Goal: Find specific page/section: Find specific page/section

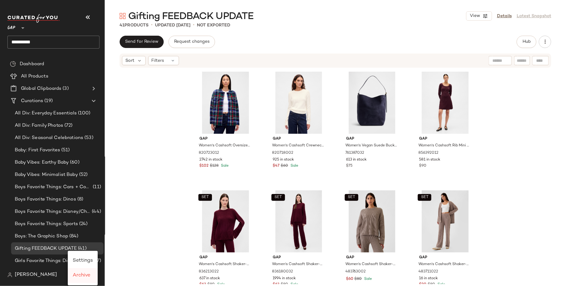
click at [87, 274] on span "Archive" at bounding box center [82, 275] width 18 height 5
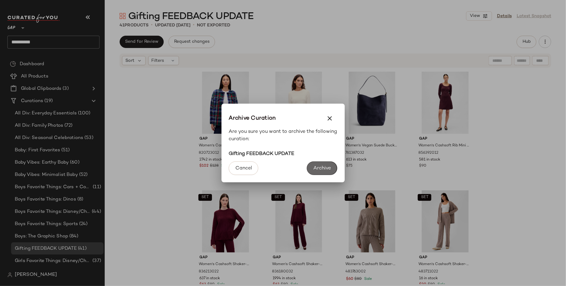
click at [325, 173] on button "Archive" at bounding box center [322, 169] width 30 height 14
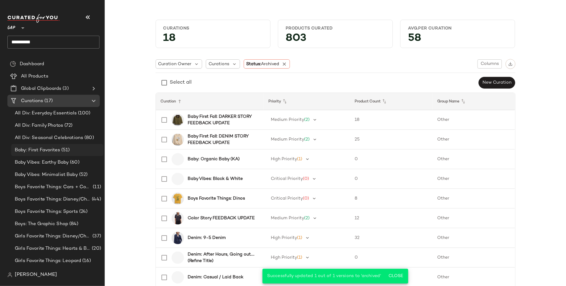
click at [59, 145] on div "Baby: First Favorites (51)" at bounding box center [57, 150] width 92 height 12
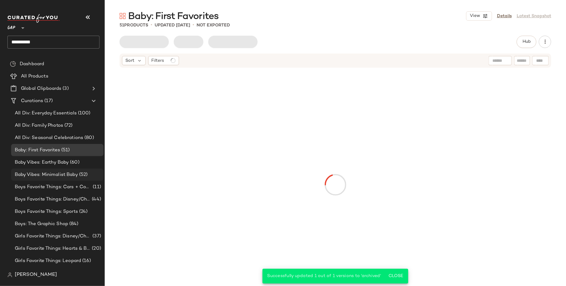
click at [59, 172] on span "Baby Vibes: Minimalist Baby" at bounding box center [46, 175] width 63 height 7
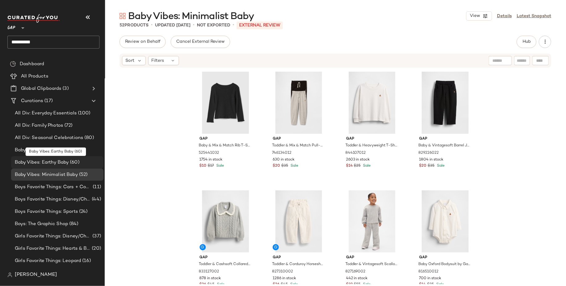
click at [42, 161] on span "Baby Vibes: Earthy Baby" at bounding box center [42, 162] width 54 height 7
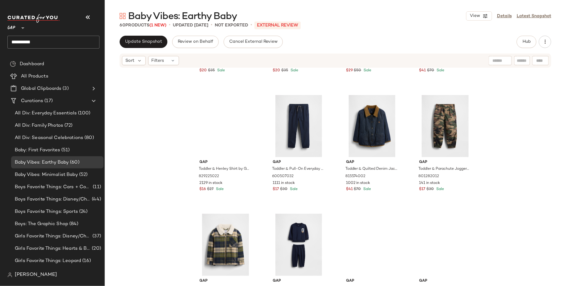
scroll to position [1182, 0]
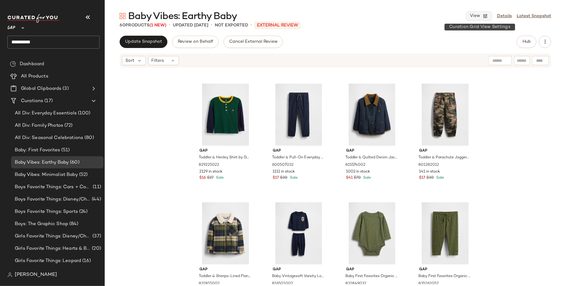
click at [478, 16] on span "View" at bounding box center [474, 16] width 10 height 5
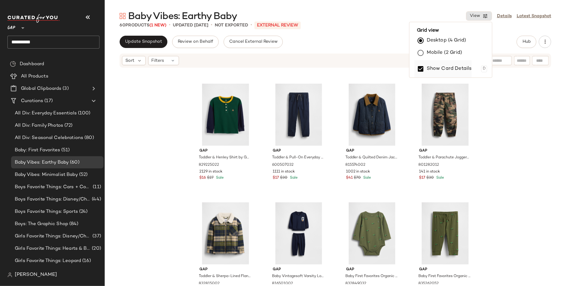
click at [446, 69] on label "Show Card Details" at bounding box center [449, 68] width 45 height 17
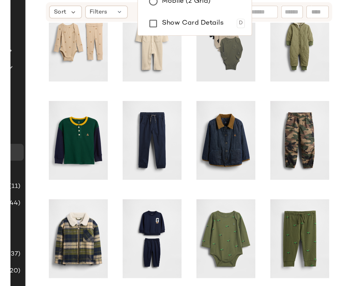
scroll to position [0, 0]
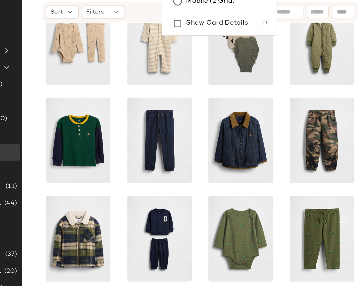
click at [347, 181] on div at bounding box center [234, 176] width 258 height 216
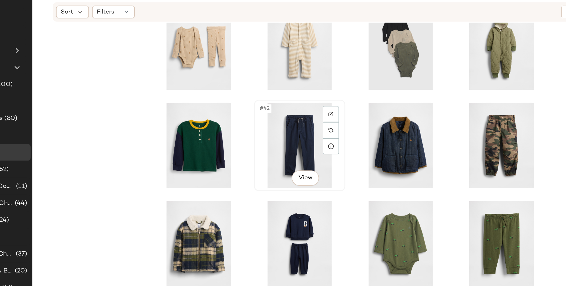
scroll to position [655, 0]
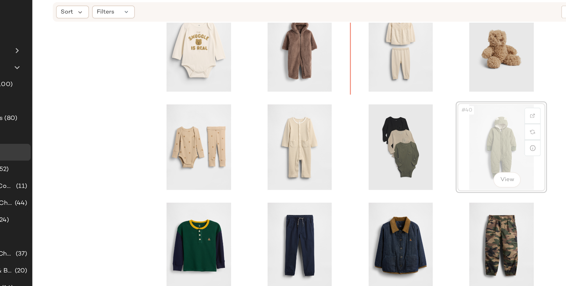
scroll to position [569, 0]
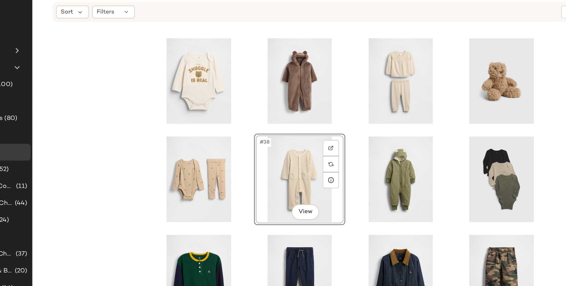
click at [162, 198] on div "#38 View" at bounding box center [335, 176] width 461 height 216
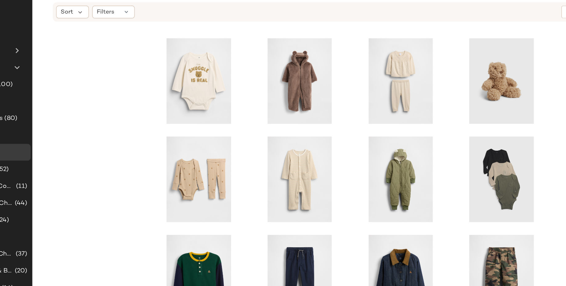
scroll to position [644, 0]
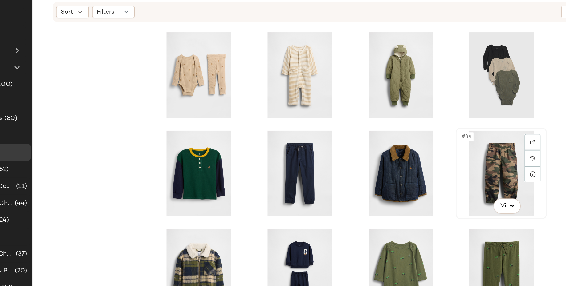
click at [438, 179] on div "#44 View" at bounding box center [445, 178] width 62 height 62
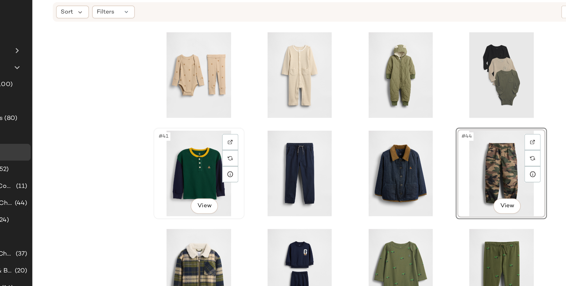
click at [208, 180] on div "#41 View" at bounding box center [226, 178] width 62 height 62
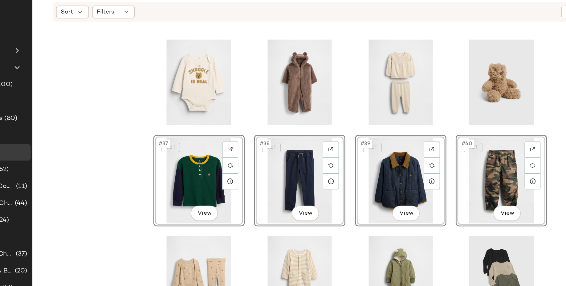
scroll to position [567, 0]
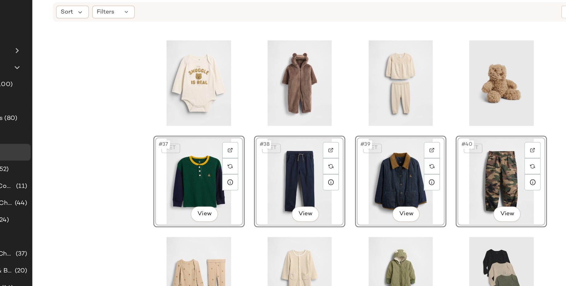
click at [170, 166] on div "SET #37 View SET #38 View SET #39 View SET #40 View" at bounding box center [335, 176] width 461 height 216
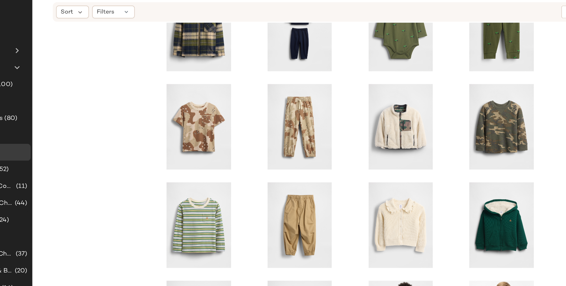
scroll to position [857, 0]
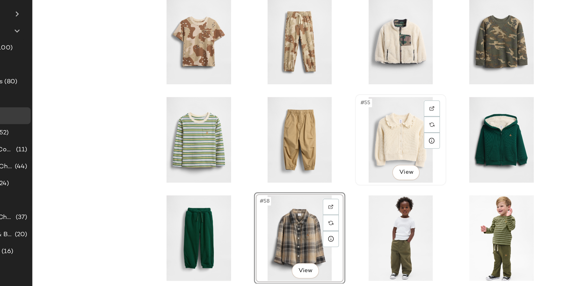
click at [356, 177] on div "#55 View" at bounding box center [372, 180] width 62 height 62
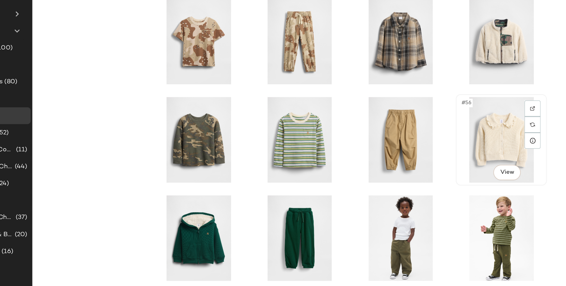
click at [421, 178] on div "#56 View" at bounding box center [445, 180] width 62 height 62
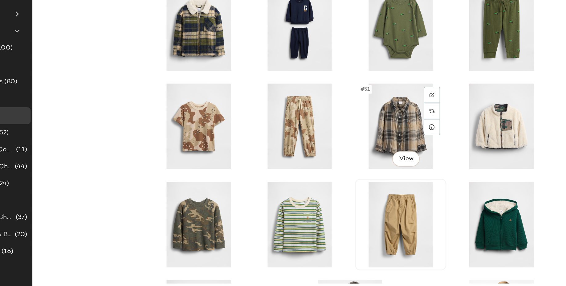
scroll to position [833, 0]
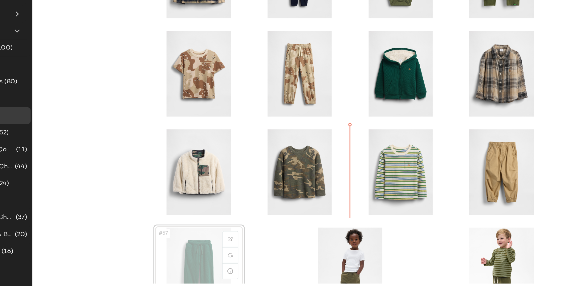
scroll to position [834, 0]
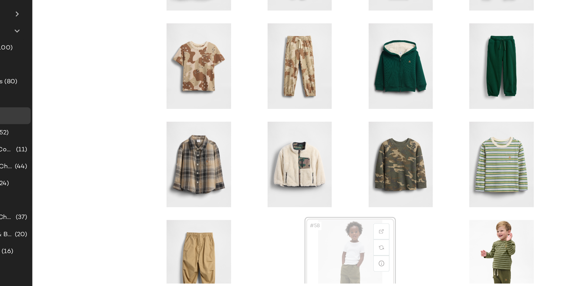
scroll to position [840, 0]
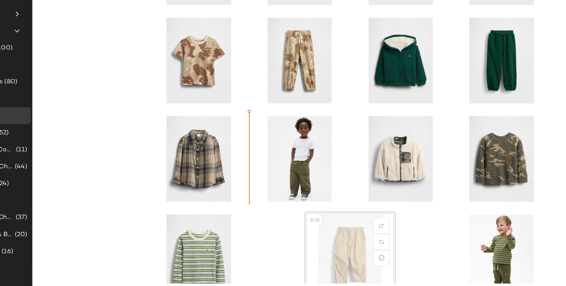
scroll to position [843, 0]
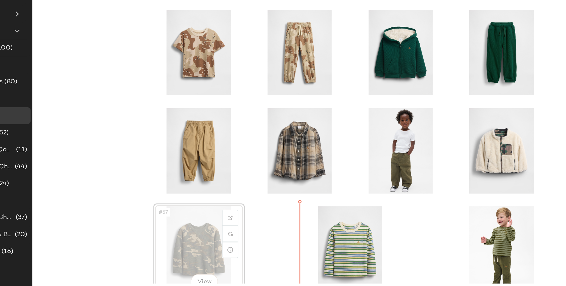
scroll to position [852, 0]
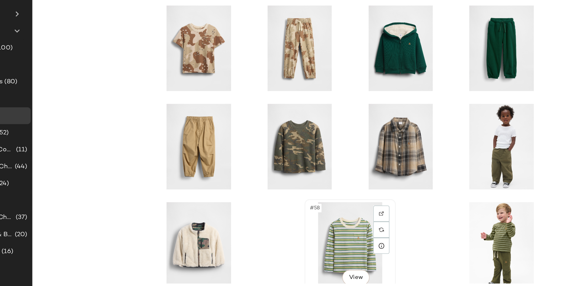
click at [326, 250] on div "#58 View" at bounding box center [335, 256] width 62 height 62
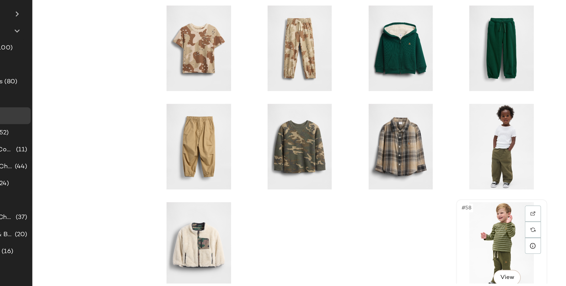
click at [432, 246] on div "#58 View" at bounding box center [445, 256] width 62 height 62
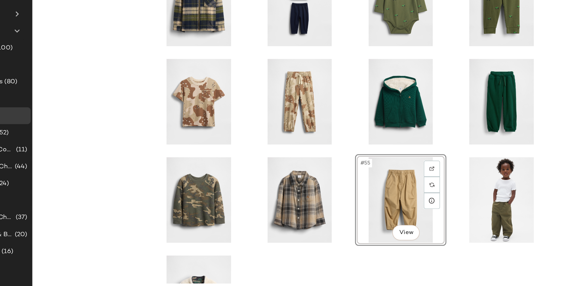
scroll to position [812, 0]
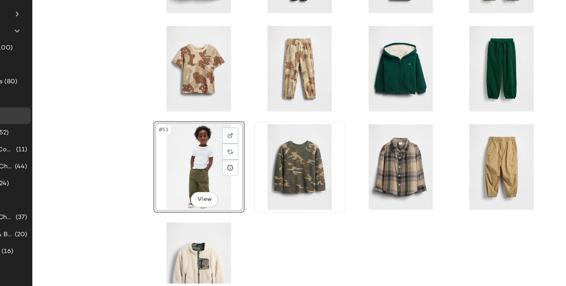
scroll to position [841, 0]
